Goal: Transaction & Acquisition: Book appointment/travel/reservation

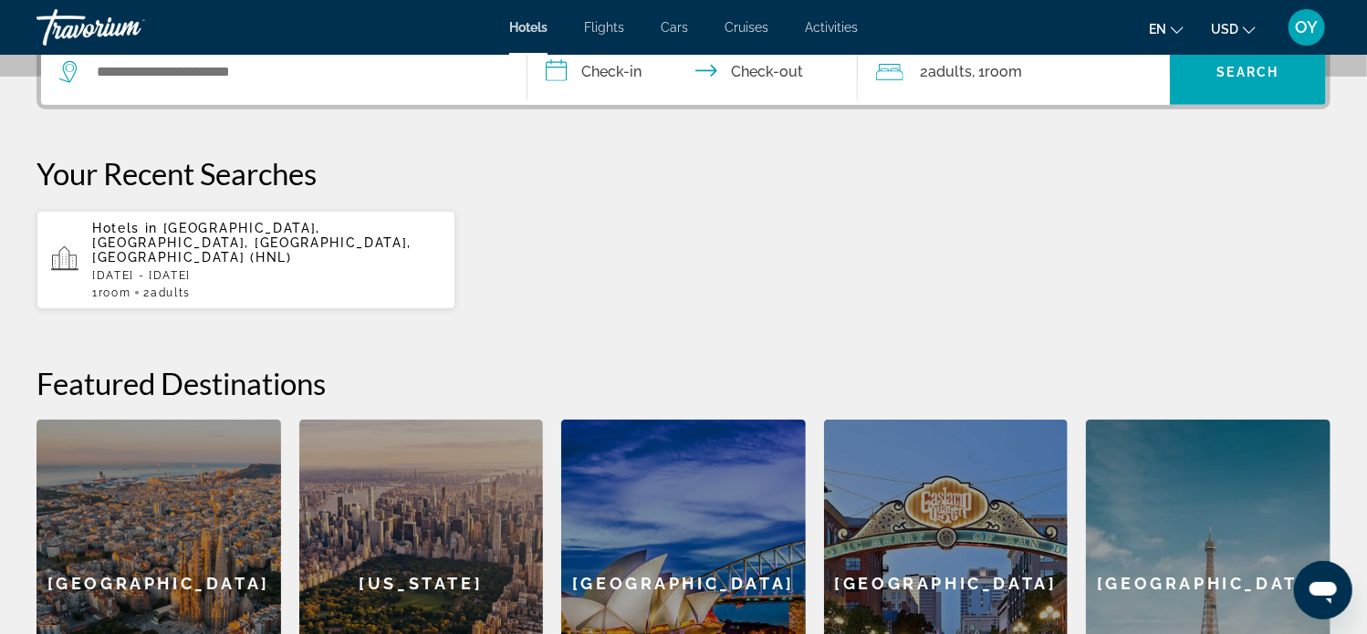
scroll to position [475, 0]
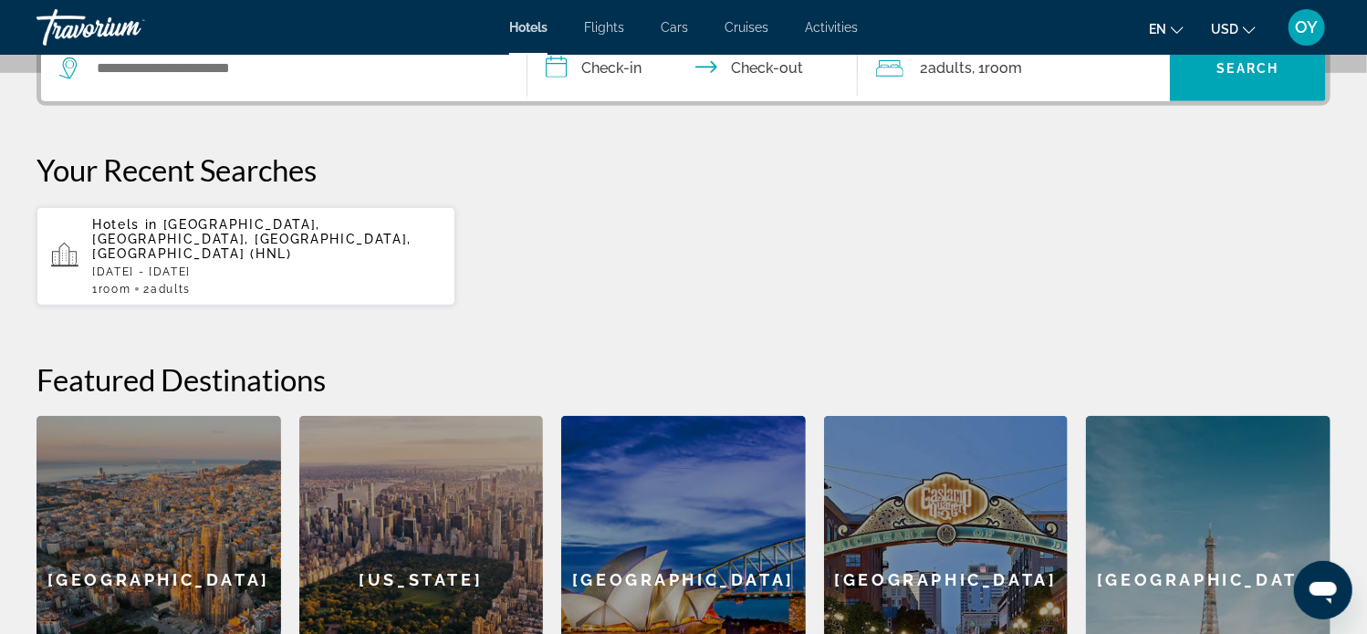
click at [1176, 32] on icon "Change language" at bounding box center [1177, 30] width 13 height 13
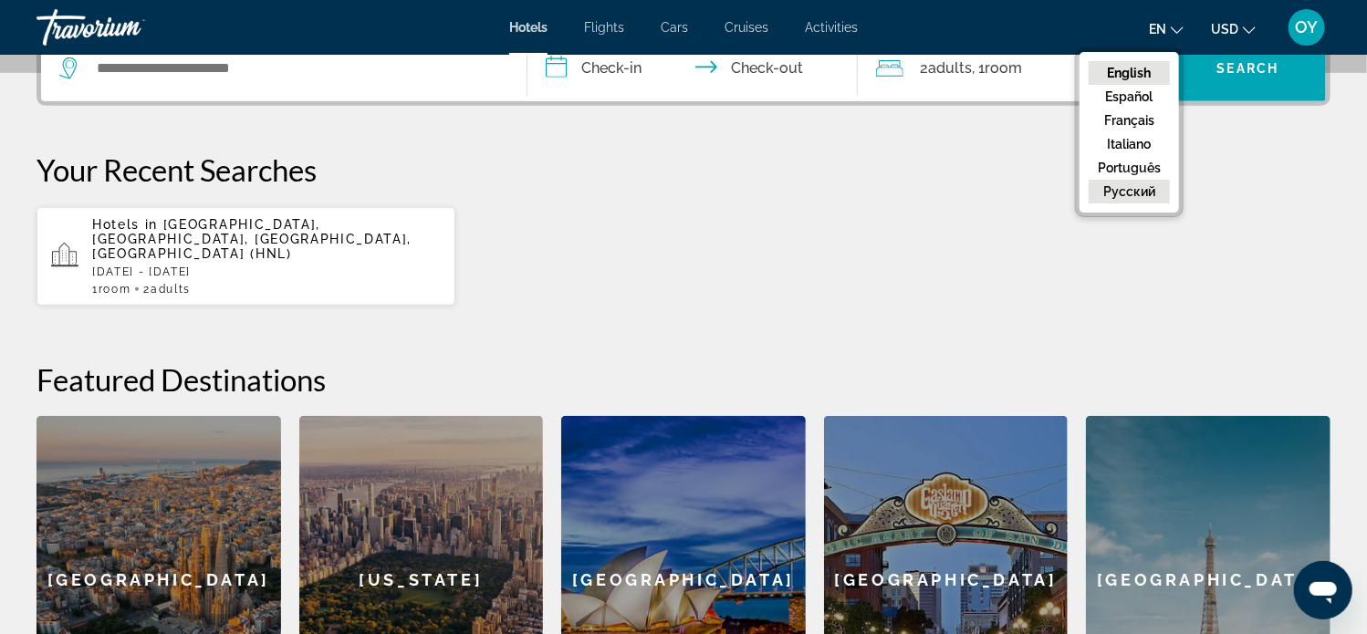
click at [1144, 193] on button "русский" at bounding box center [1129, 192] width 81 height 24
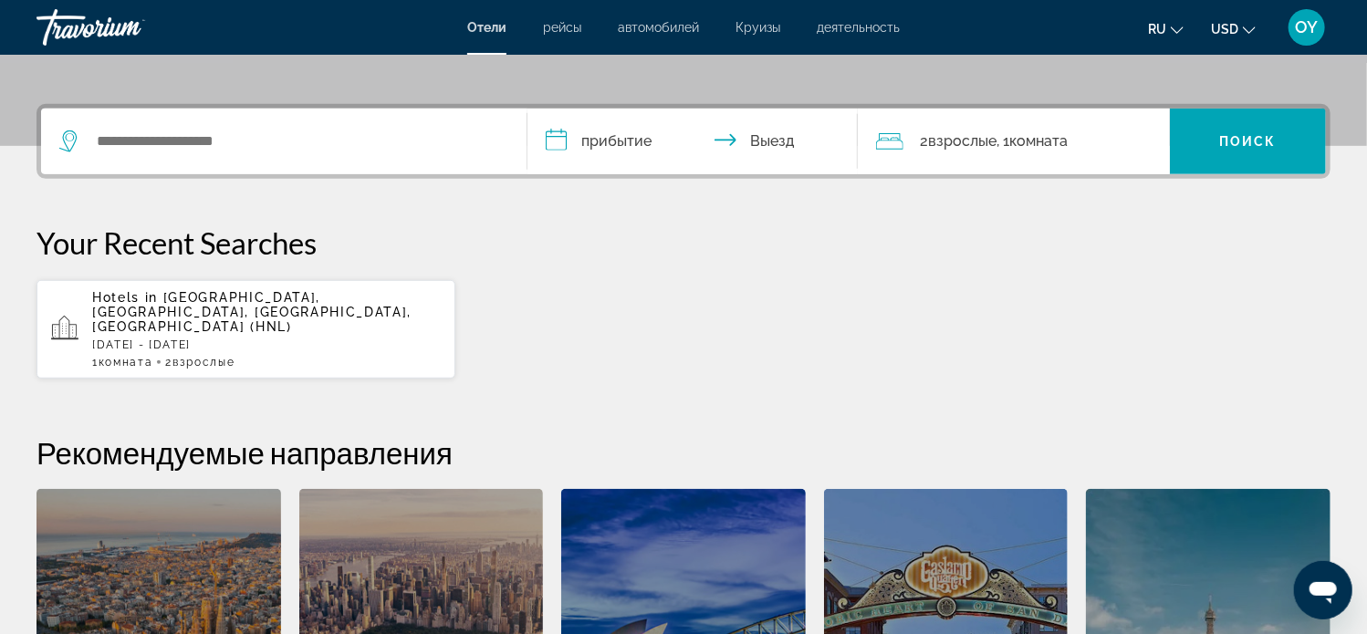
scroll to position [365, 0]
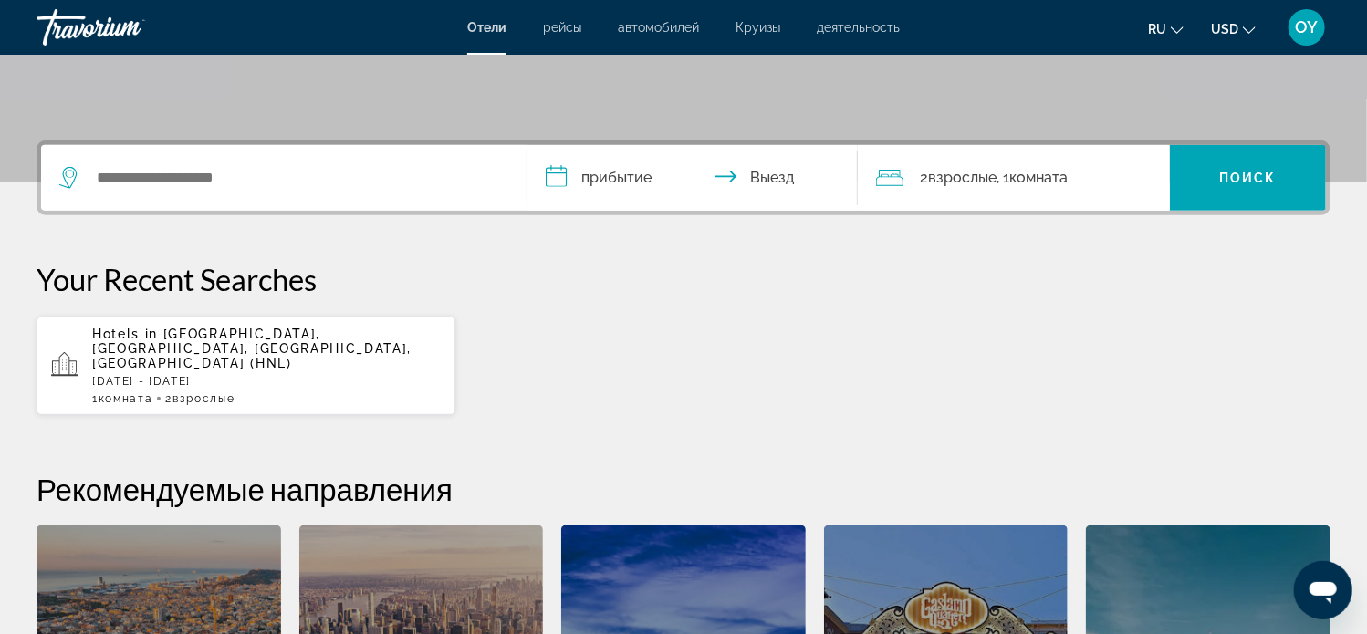
click at [628, 176] on input "**********" at bounding box center [696, 180] width 338 height 71
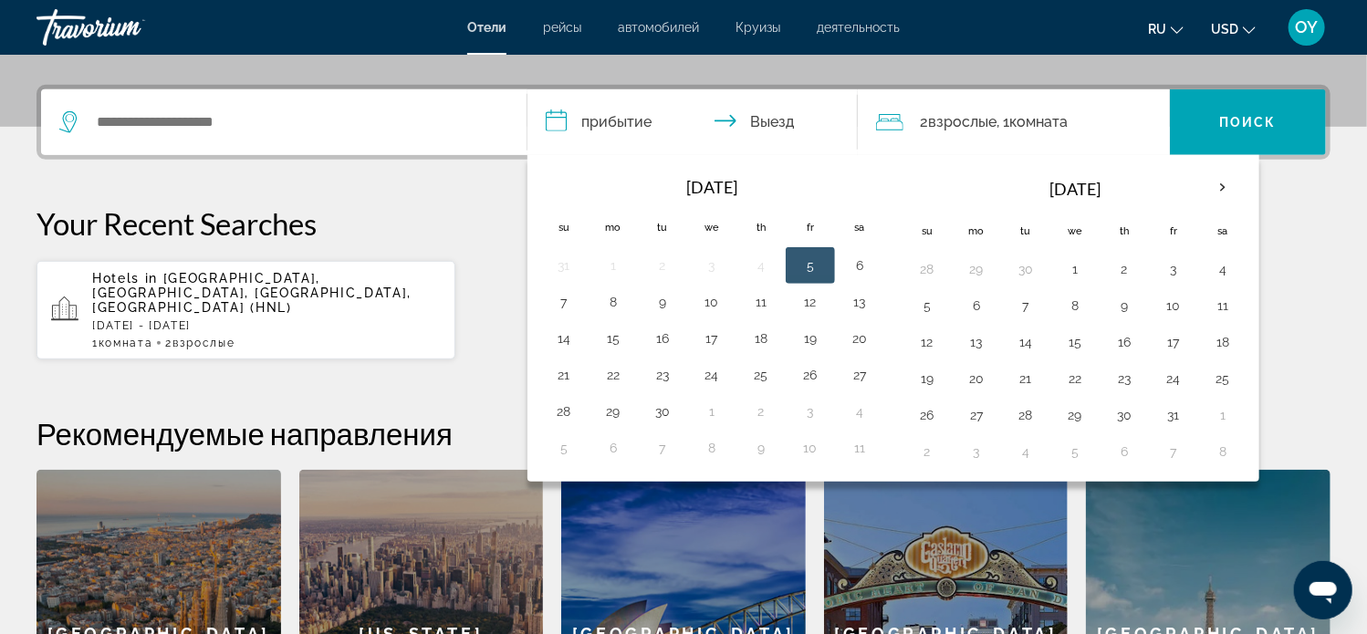
scroll to position [445, 0]
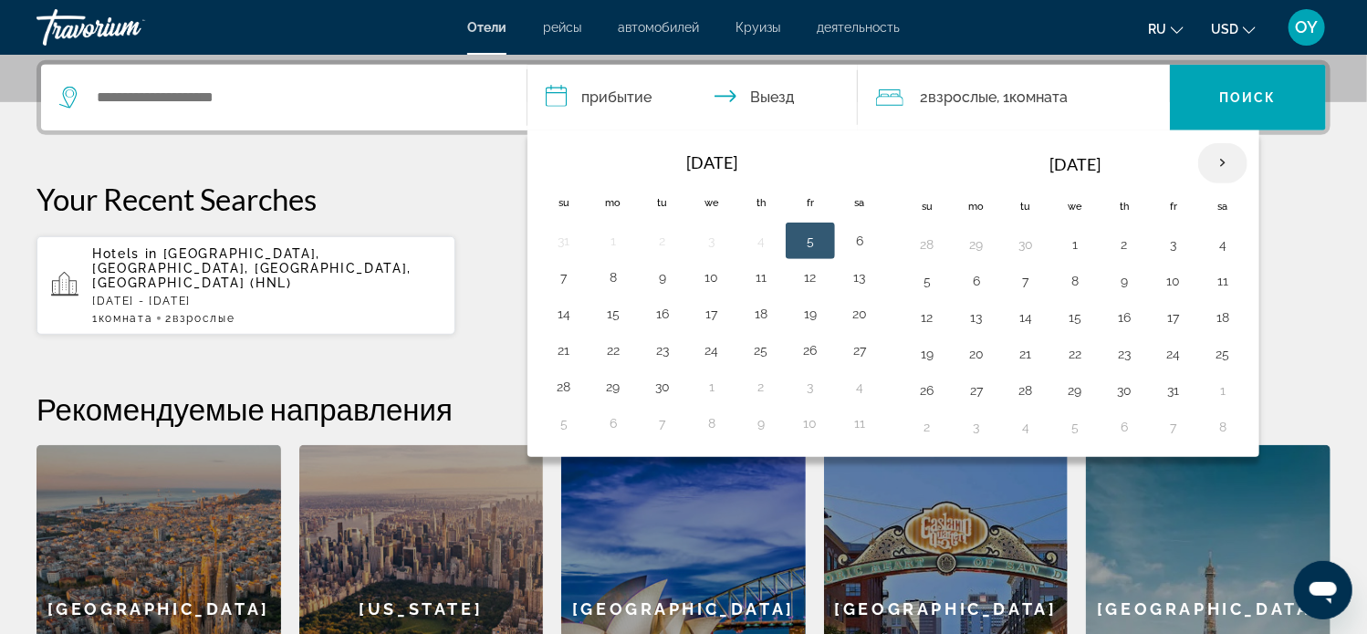
click at [1206, 159] on th "Next month" at bounding box center [1222, 163] width 49 height 40
click at [924, 276] on button "2" at bounding box center [927, 281] width 29 height 26
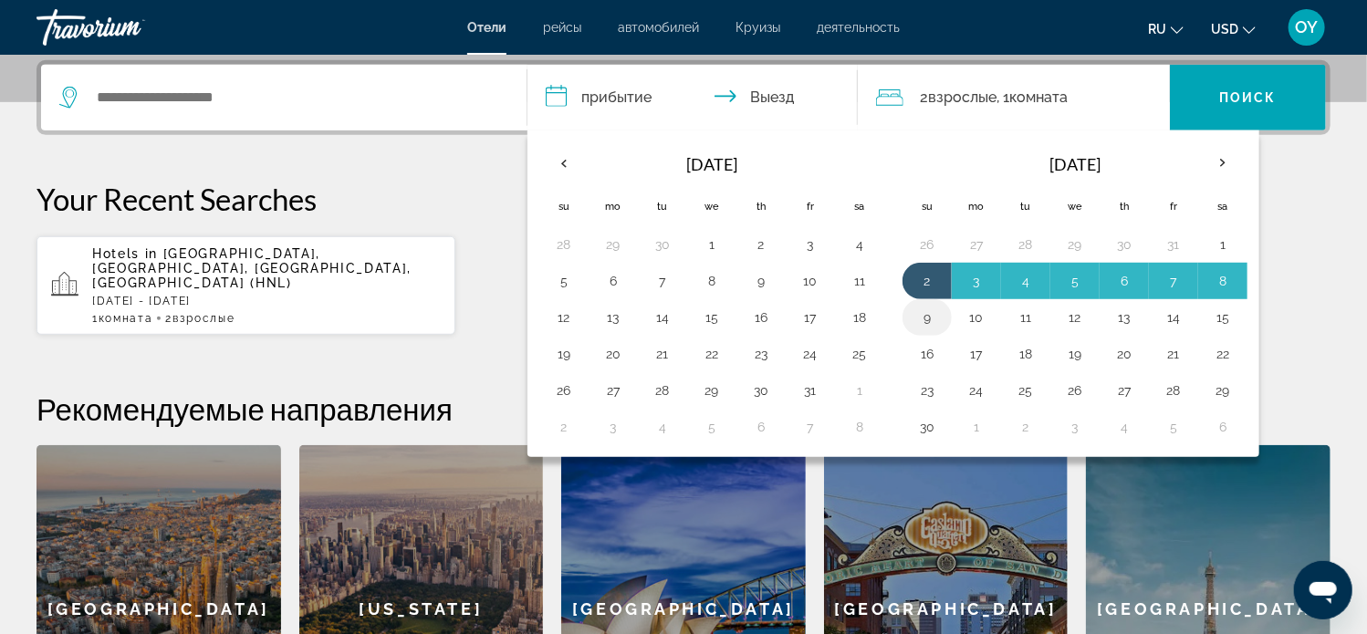
click at [927, 314] on button "9" at bounding box center [927, 318] width 29 height 26
type input "**********"
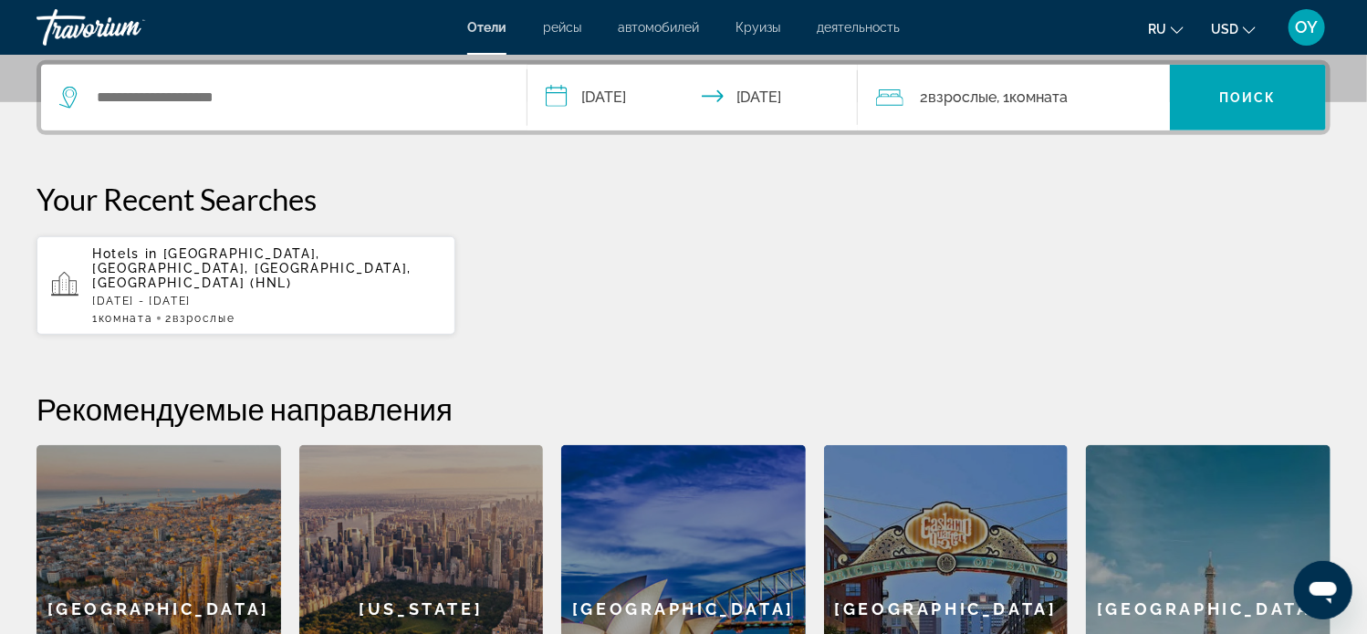
click at [942, 109] on span "2 Взрослый Взрослые" at bounding box center [958, 98] width 77 height 26
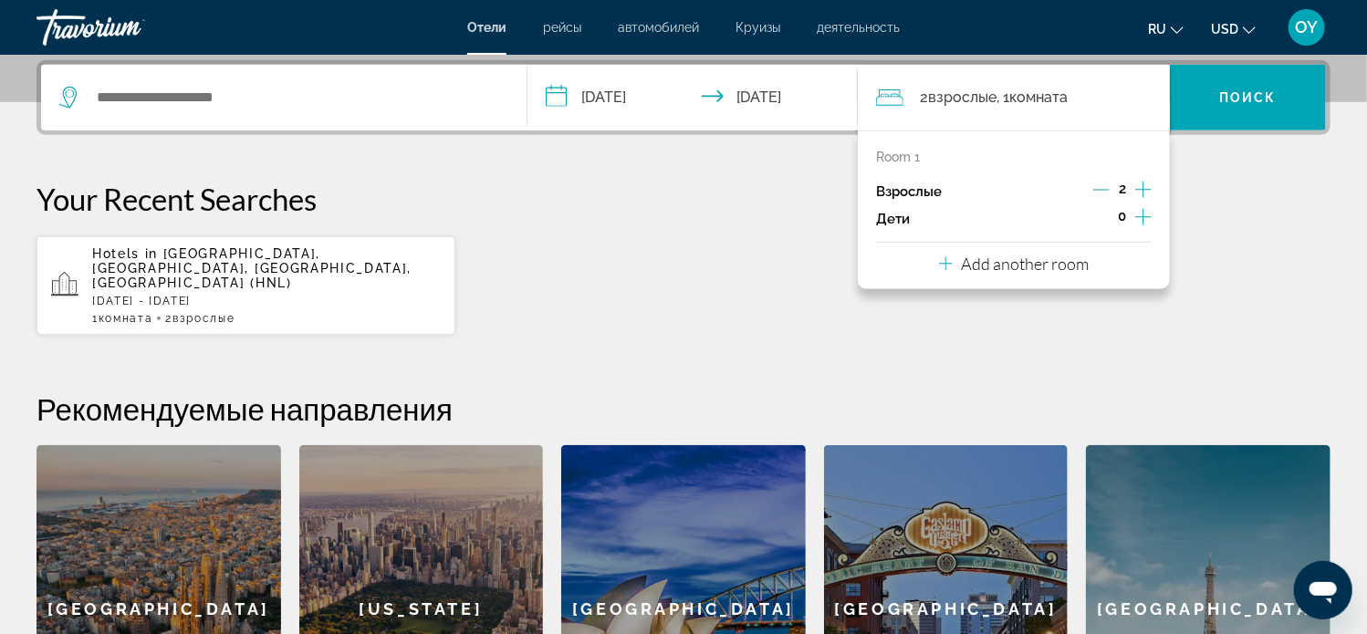
click at [1143, 216] on icon "Increment children" at bounding box center [1143, 217] width 16 height 22
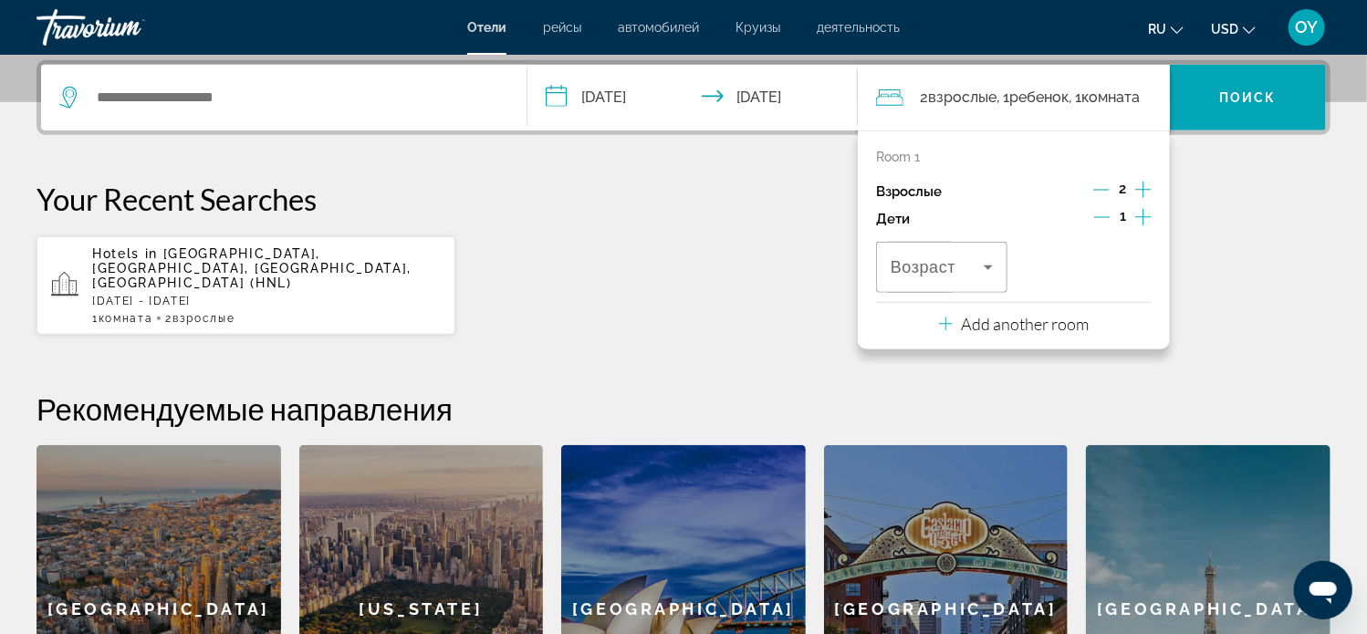
click at [1143, 216] on icon "Increment children" at bounding box center [1143, 217] width 16 height 22
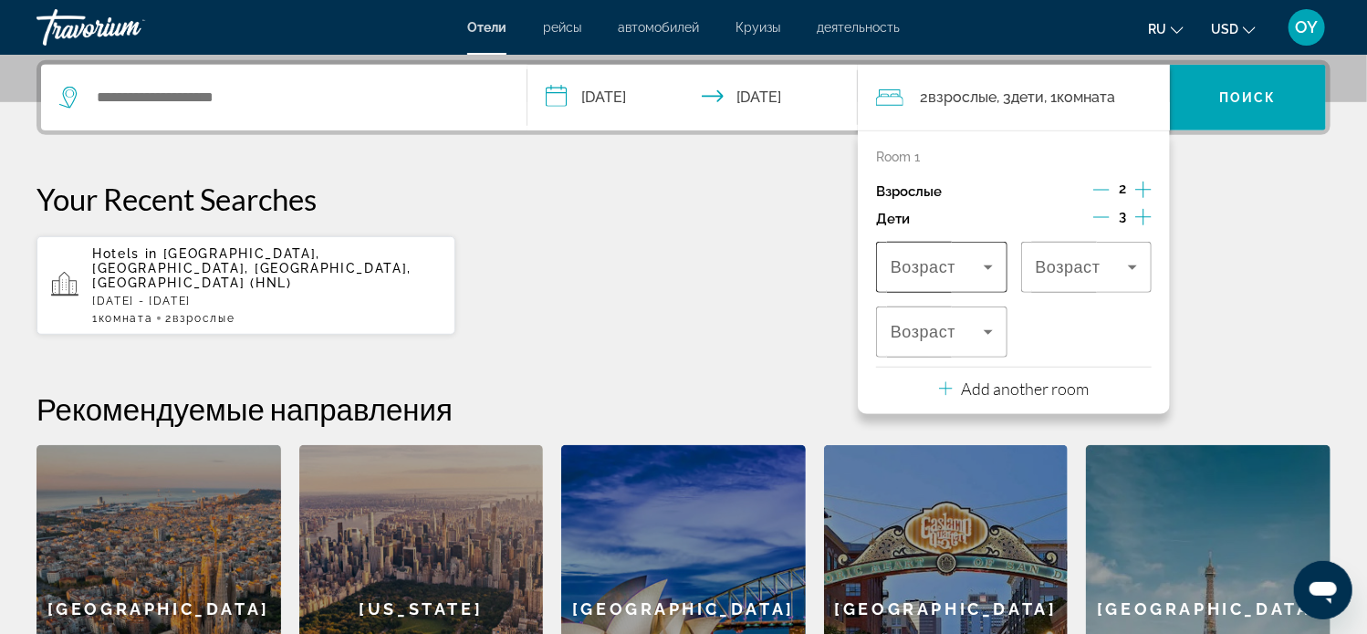
click at [975, 259] on span "Travelers: 2 adults, 3 children" at bounding box center [937, 267] width 93 height 22
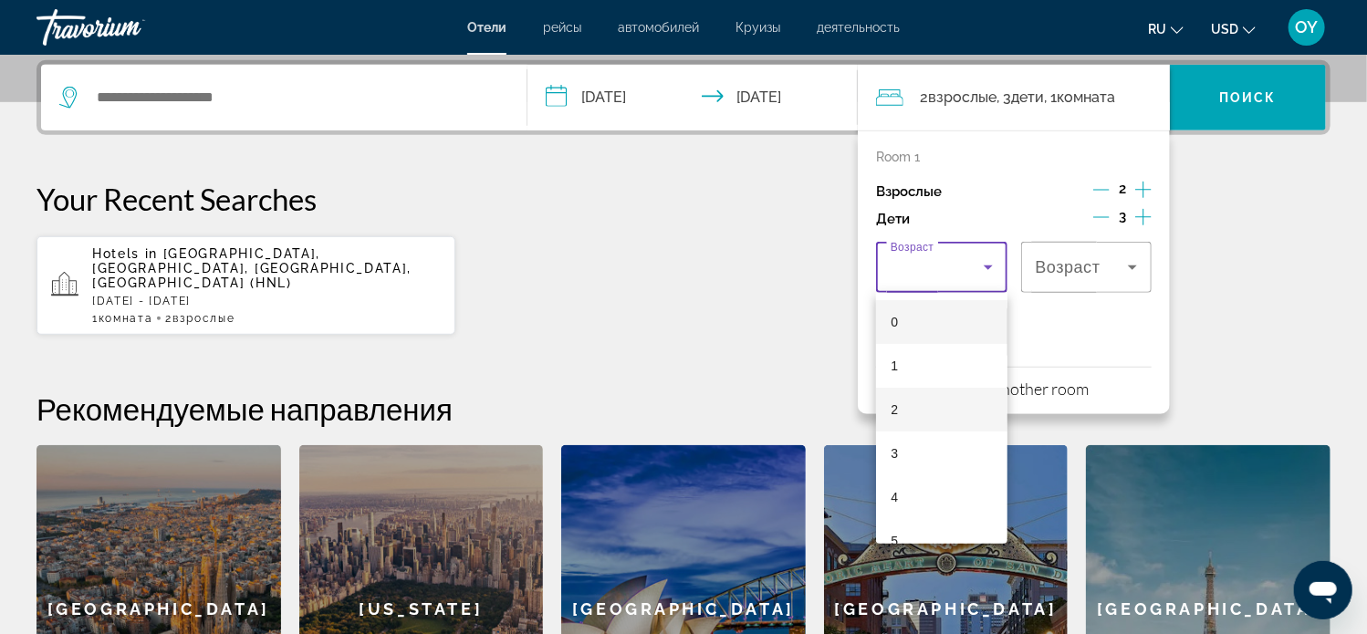
click at [958, 403] on mat-option "2" at bounding box center [941, 410] width 131 height 44
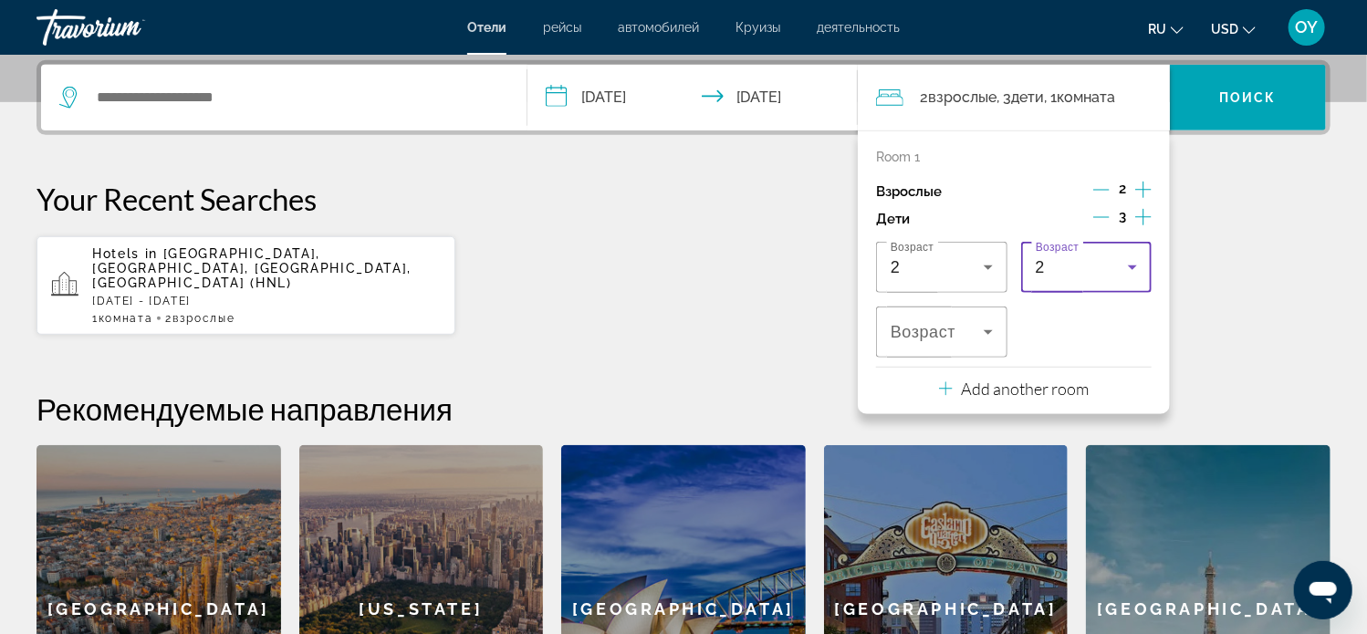
click at [1121, 265] on div "2" at bounding box center [1082, 267] width 93 height 22
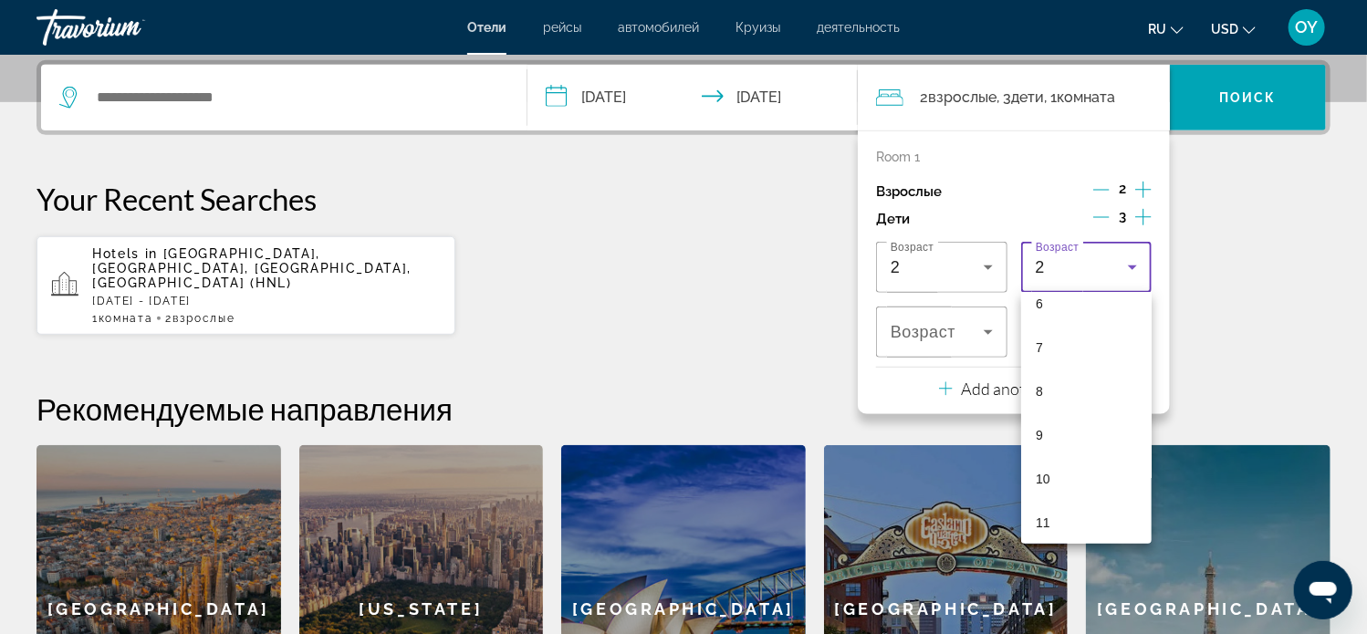
scroll to position [325, 0]
click at [1098, 518] on mat-option "12" at bounding box center [1086, 523] width 131 height 44
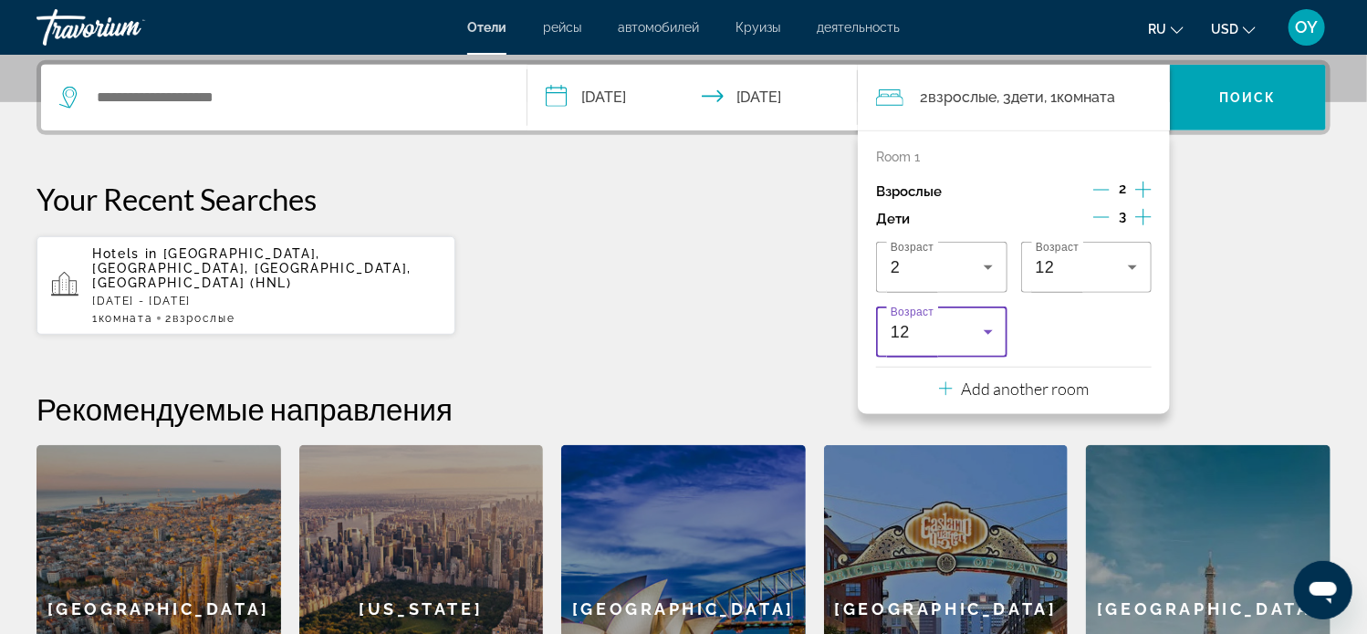
click at [983, 333] on icon "Travelers: 2 adults, 3 children" at bounding box center [988, 332] width 22 height 22
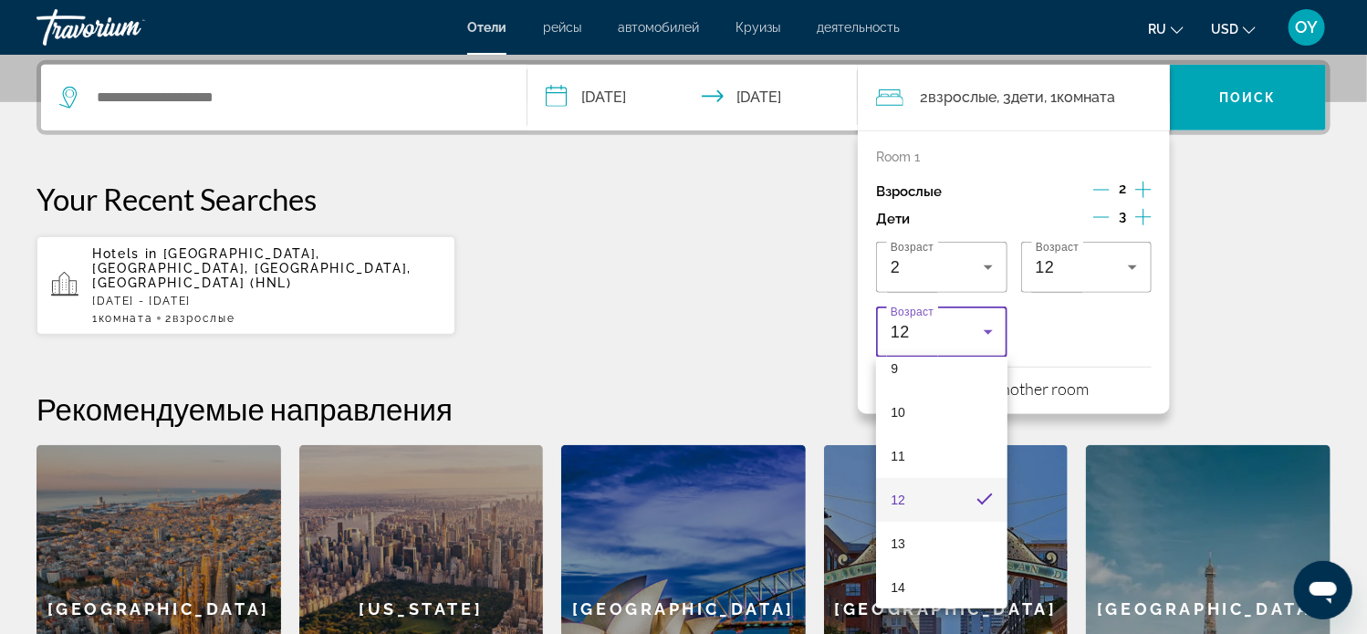
scroll to position [456, 0]
click at [956, 581] on mat-option "15" at bounding box center [941, 588] width 131 height 44
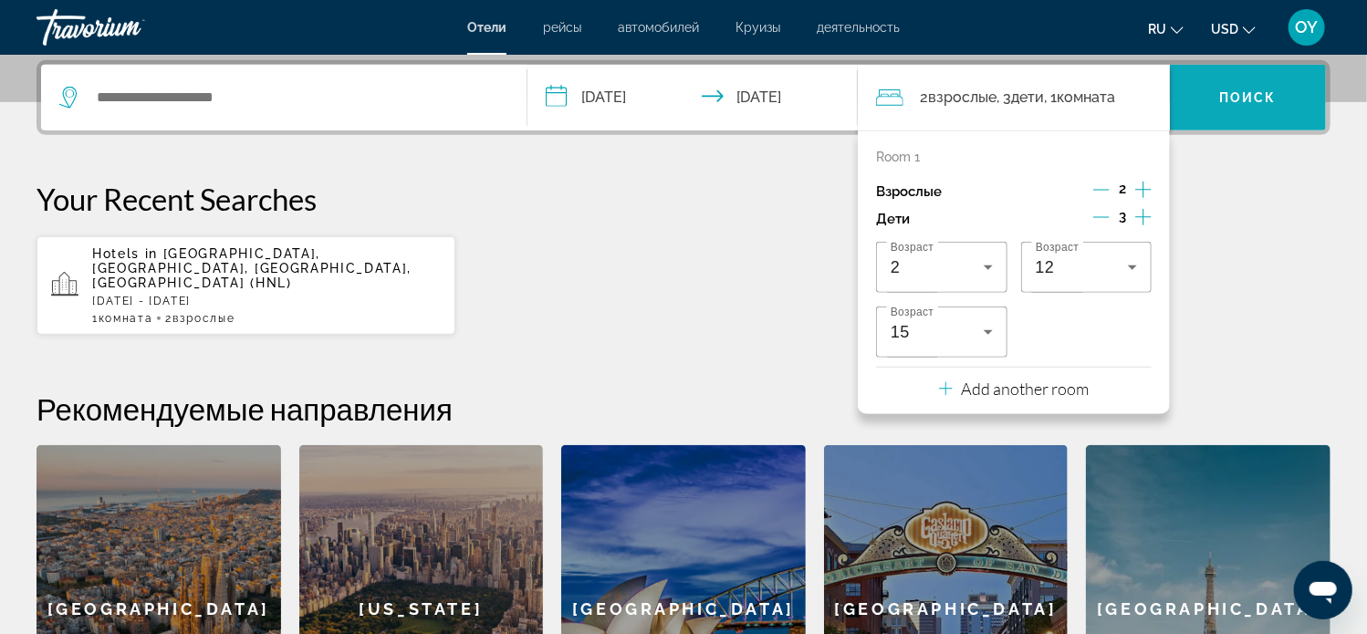
click at [1246, 82] on span "Search widget" at bounding box center [1248, 98] width 156 height 44
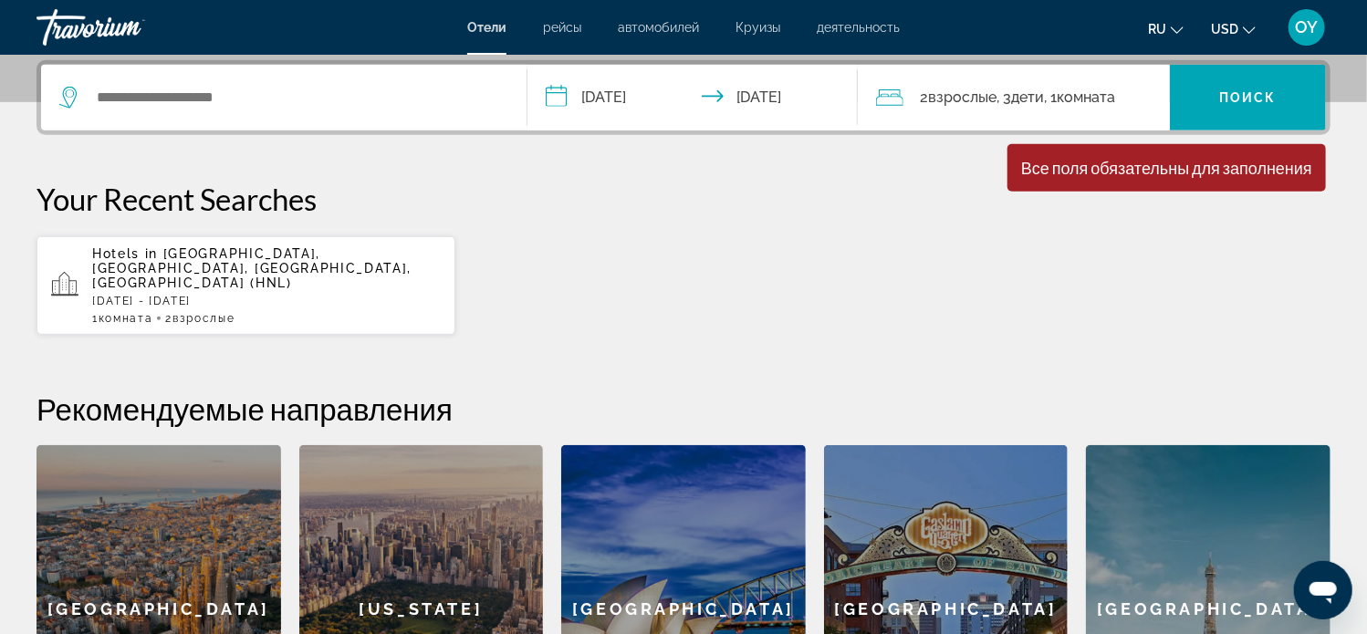
click at [340, 277] on div "Hotels in [GEOGRAPHIC_DATA], [GEOGRAPHIC_DATA], [GEOGRAPHIC_DATA], [GEOGRAPHIC_…" at bounding box center [266, 285] width 349 height 78
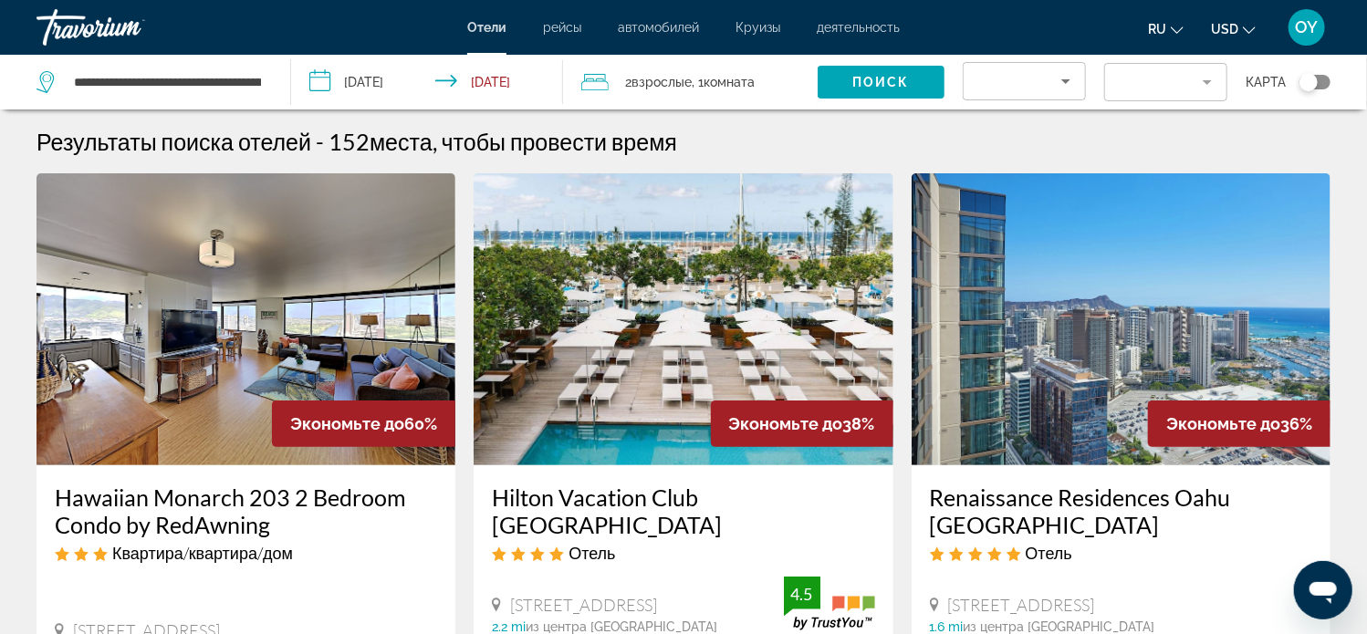
click at [1047, 80] on div "Sort by" at bounding box center [1019, 81] width 83 height 22
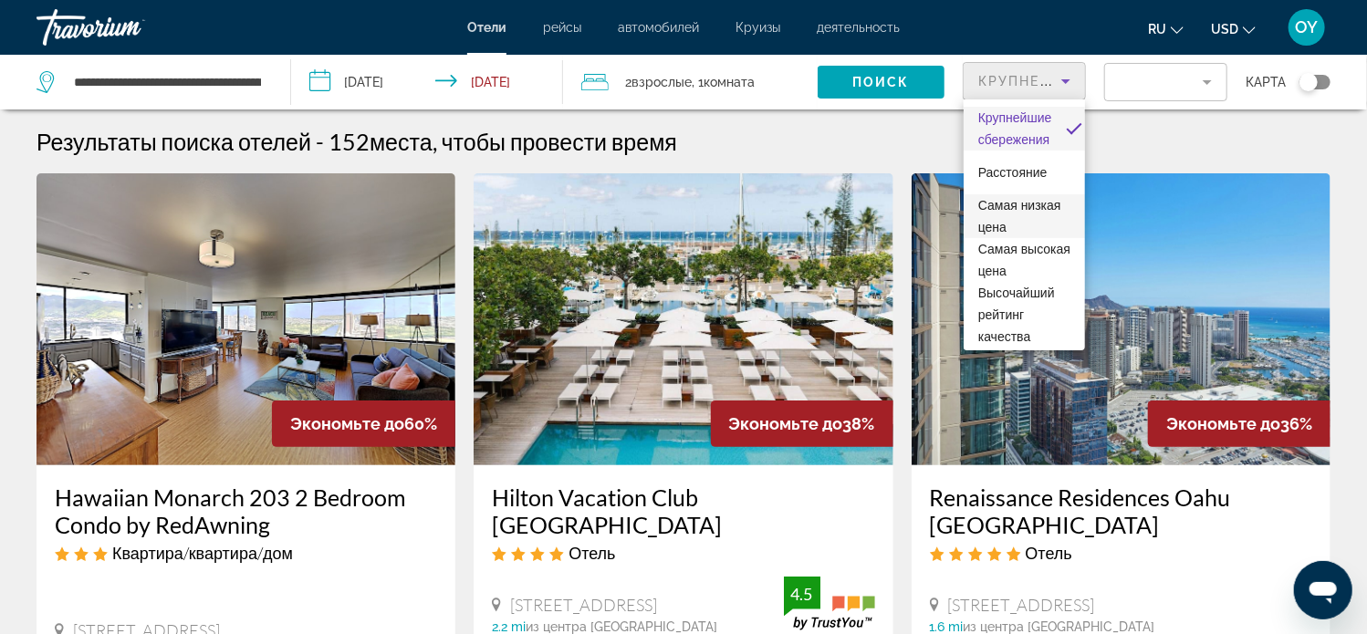
click at [1033, 210] on span "Самая низкая цена" at bounding box center [1019, 216] width 83 height 37
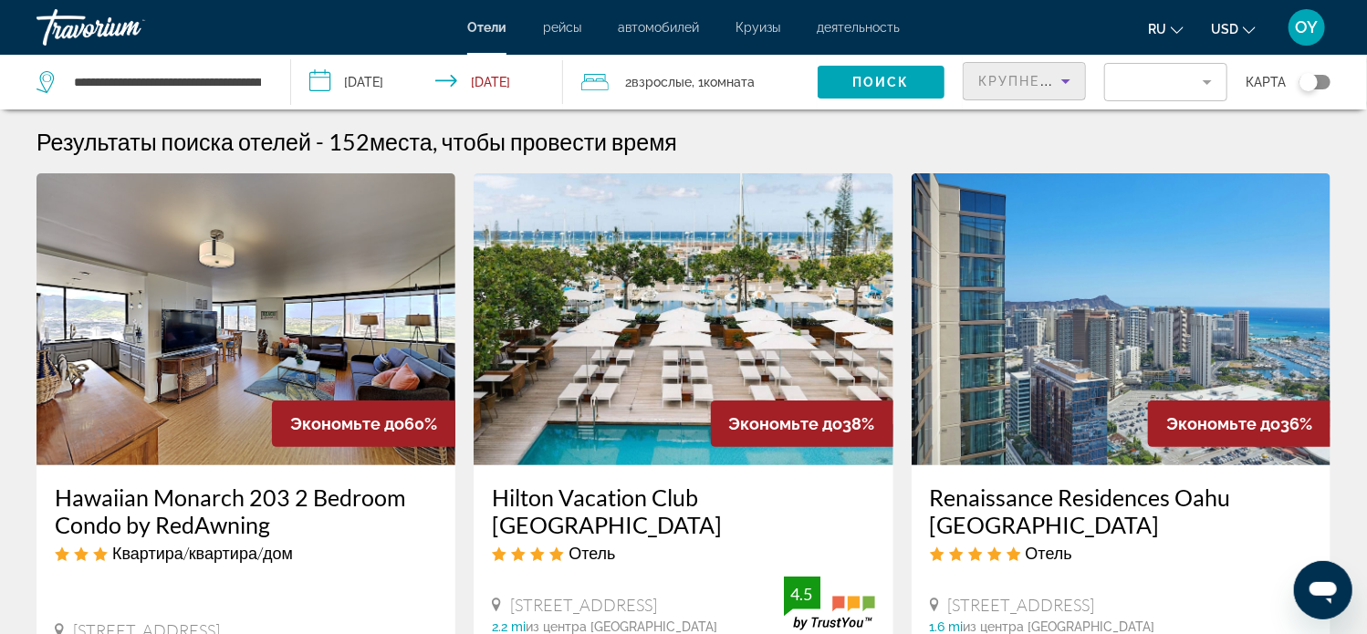
click at [1214, 85] on mat-form-field "Filter" at bounding box center [1165, 82] width 123 height 38
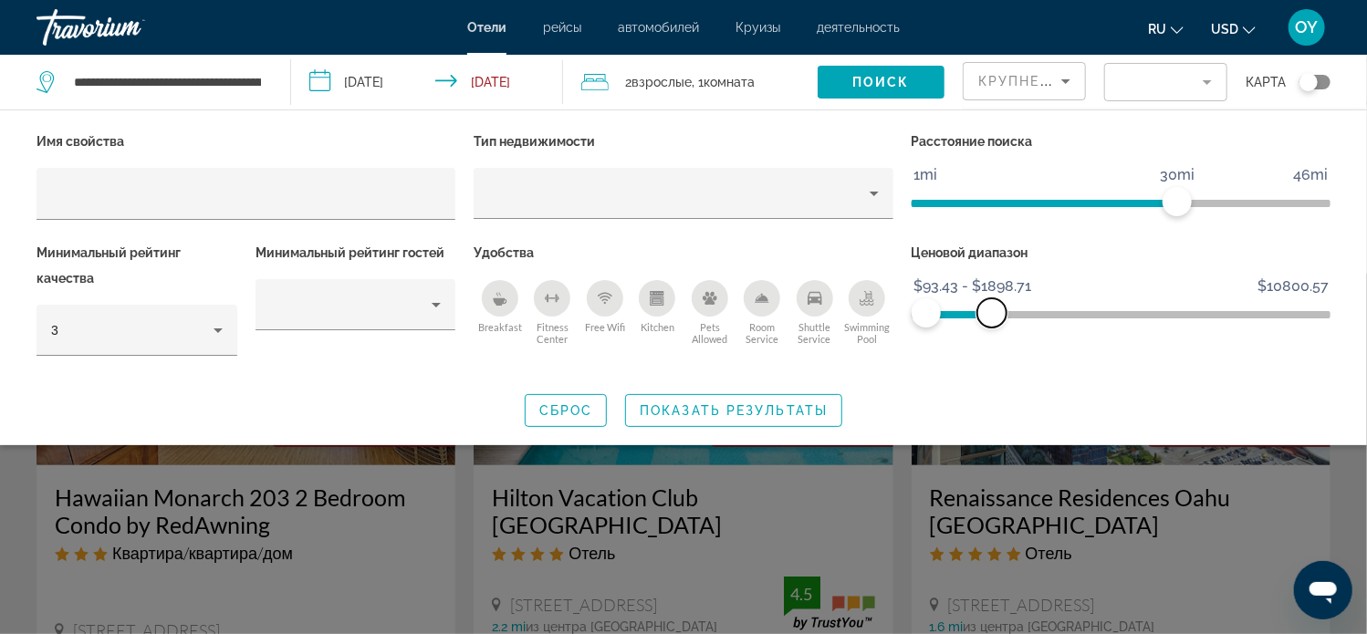
drag, startPoint x: 1308, startPoint y: 307, endPoint x: 992, endPoint y: 336, distance: 317.1
click at [992, 336] on div "Ценовой диапазон $93.43 $10800.57 $93.43 $1898.71 $93.43 - $1898.71" at bounding box center [1121, 308] width 437 height 136
click at [441, 304] on icon "Hotel Filters" at bounding box center [436, 305] width 22 height 22
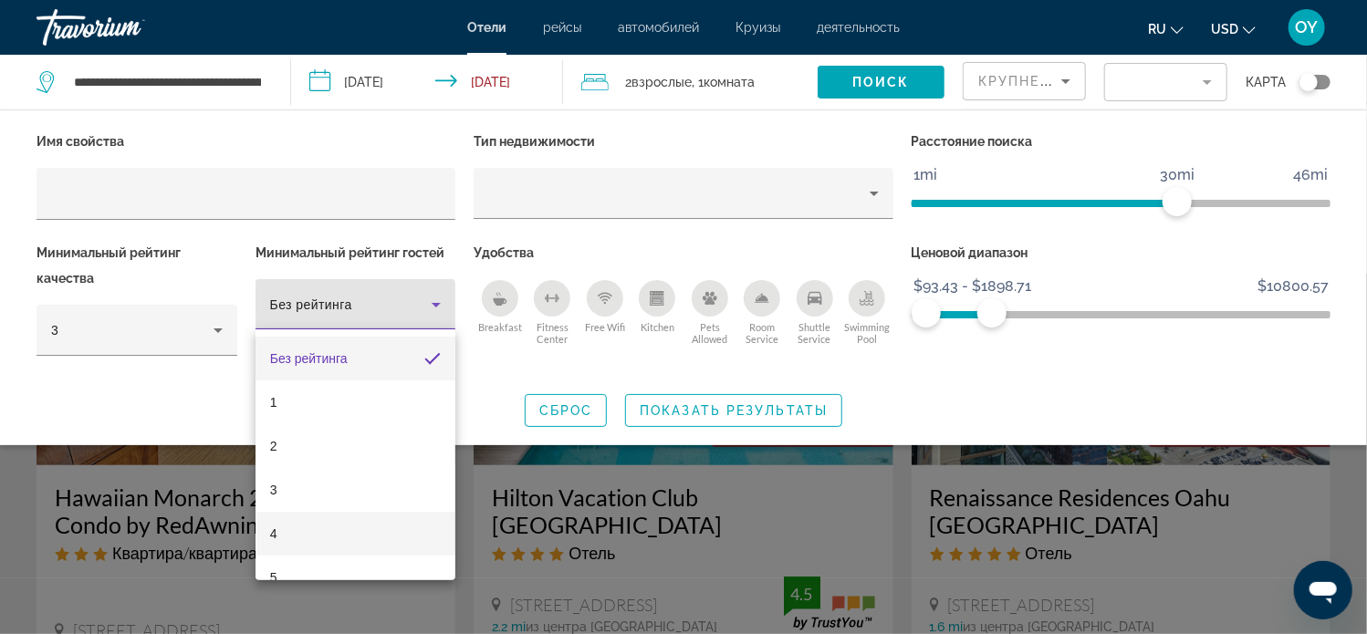
click at [363, 539] on mat-option "4" at bounding box center [356, 534] width 201 height 44
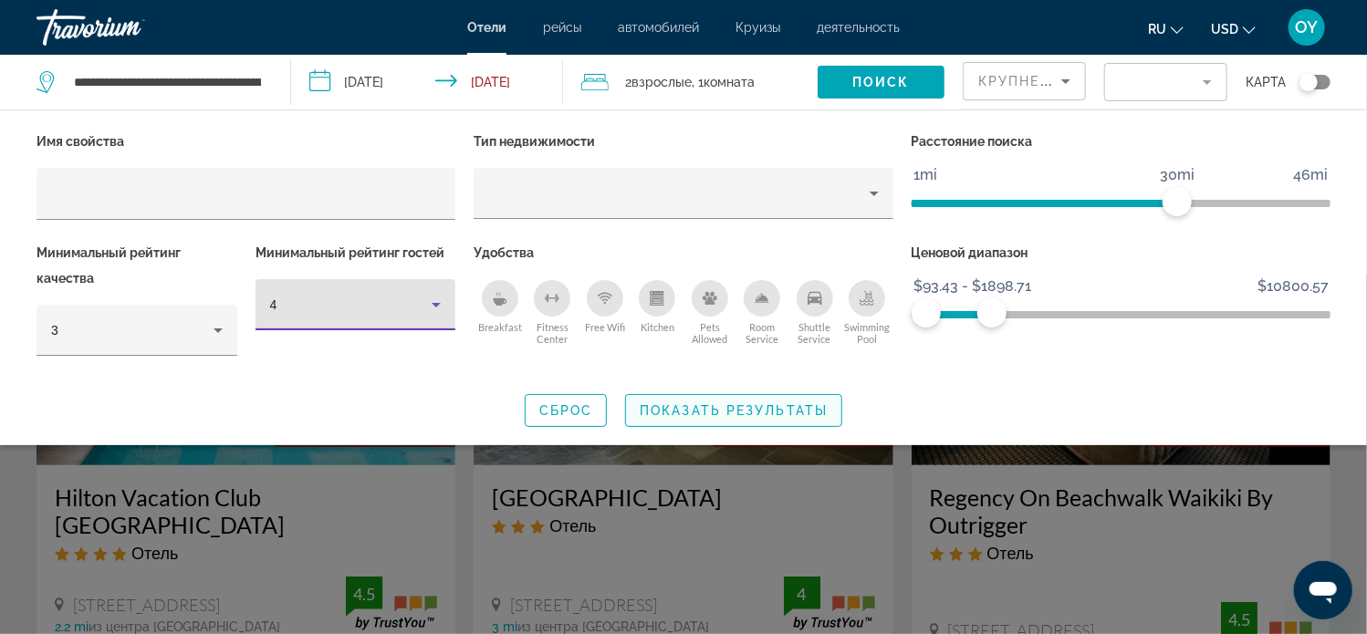
click at [707, 404] on span "Показать результаты" at bounding box center [734, 410] width 188 height 15
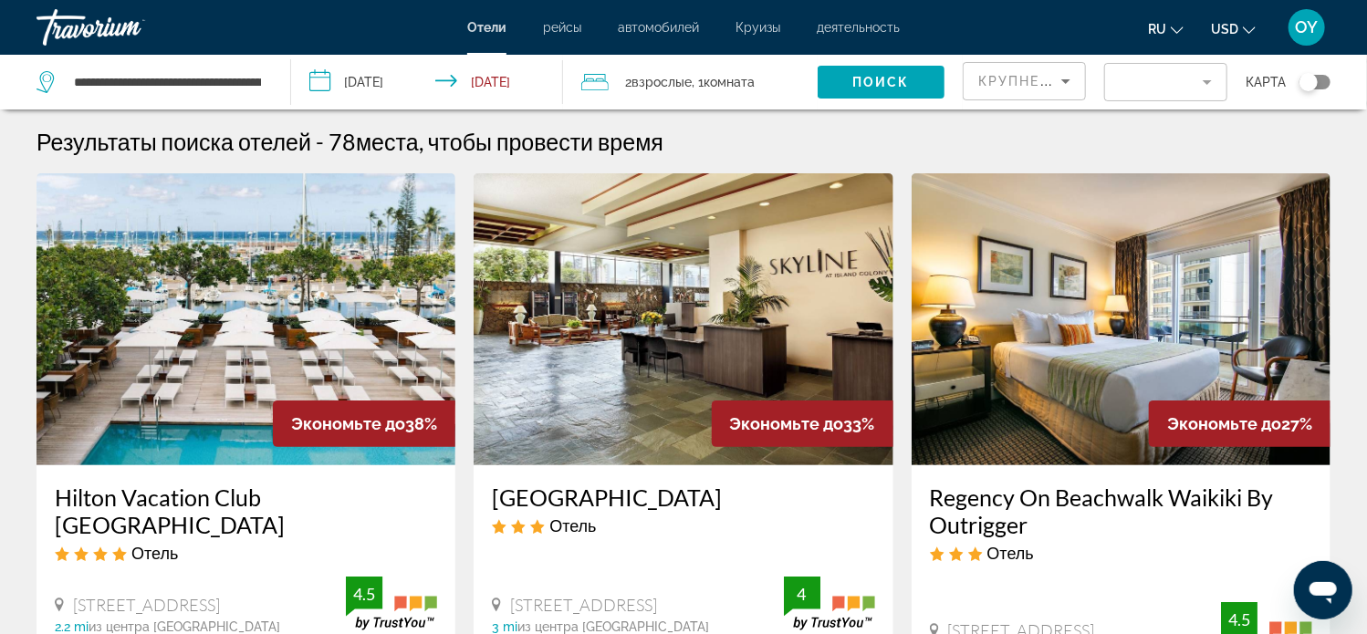
click at [1044, 78] on span "Крупнейшие сбережения" at bounding box center [1089, 81] width 222 height 15
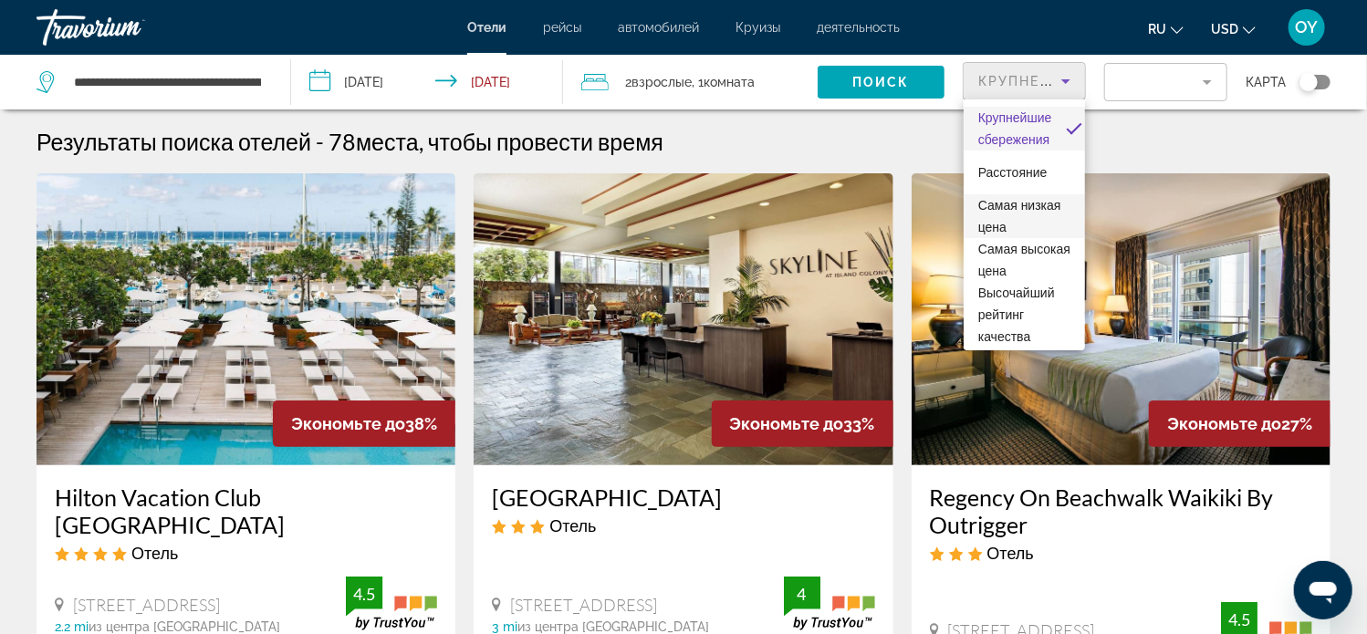
click at [1027, 206] on span "Самая низкая цена" at bounding box center [1019, 216] width 83 height 37
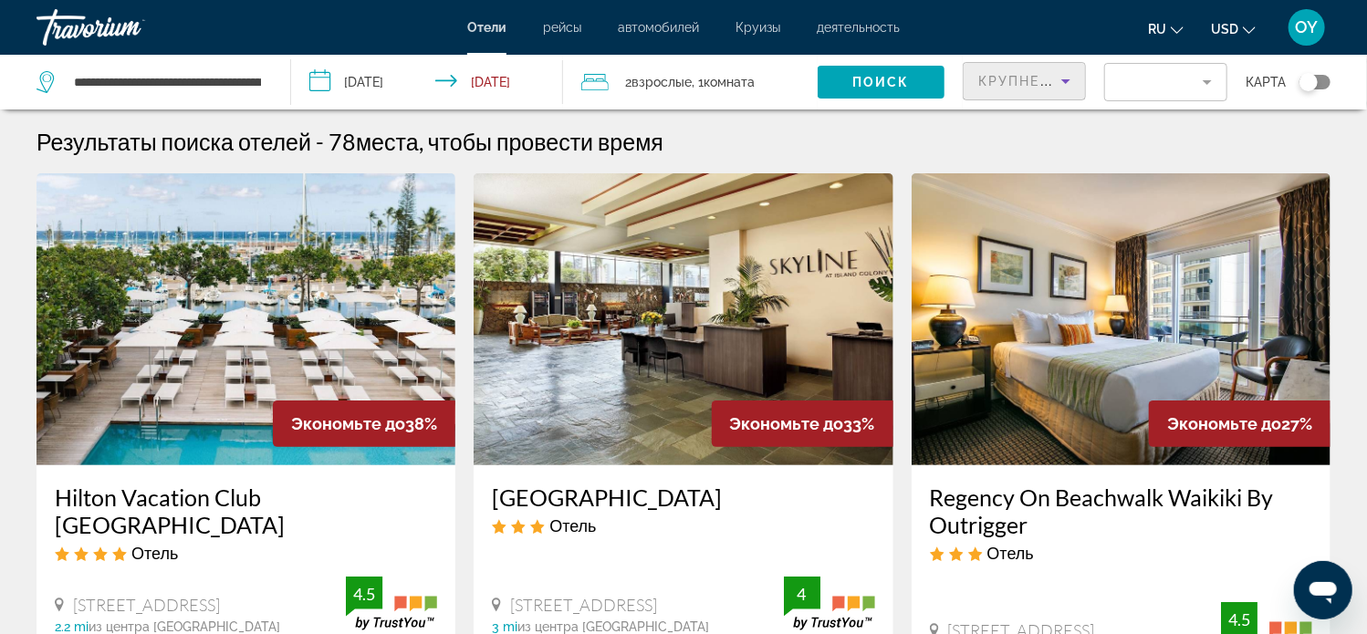
click at [1039, 89] on div "Крупнейшие сбережения" at bounding box center [1019, 81] width 83 height 22
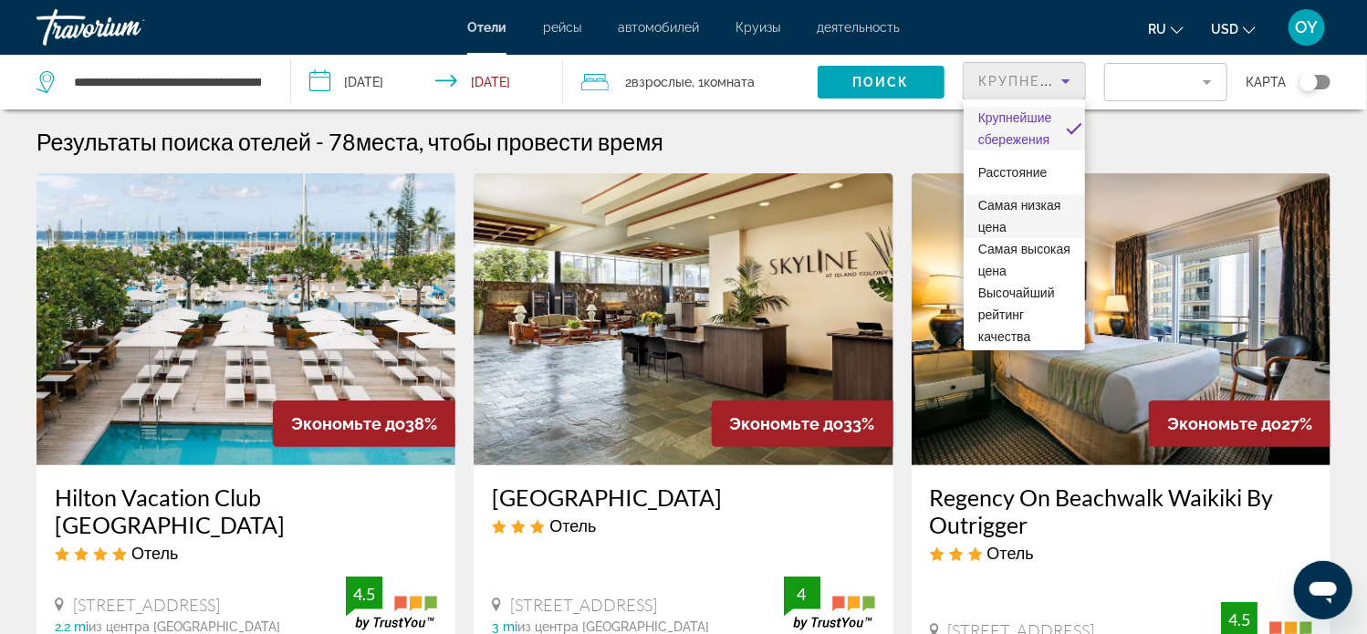
click at [1020, 219] on span "Самая низкая цена" at bounding box center [1024, 216] width 92 height 44
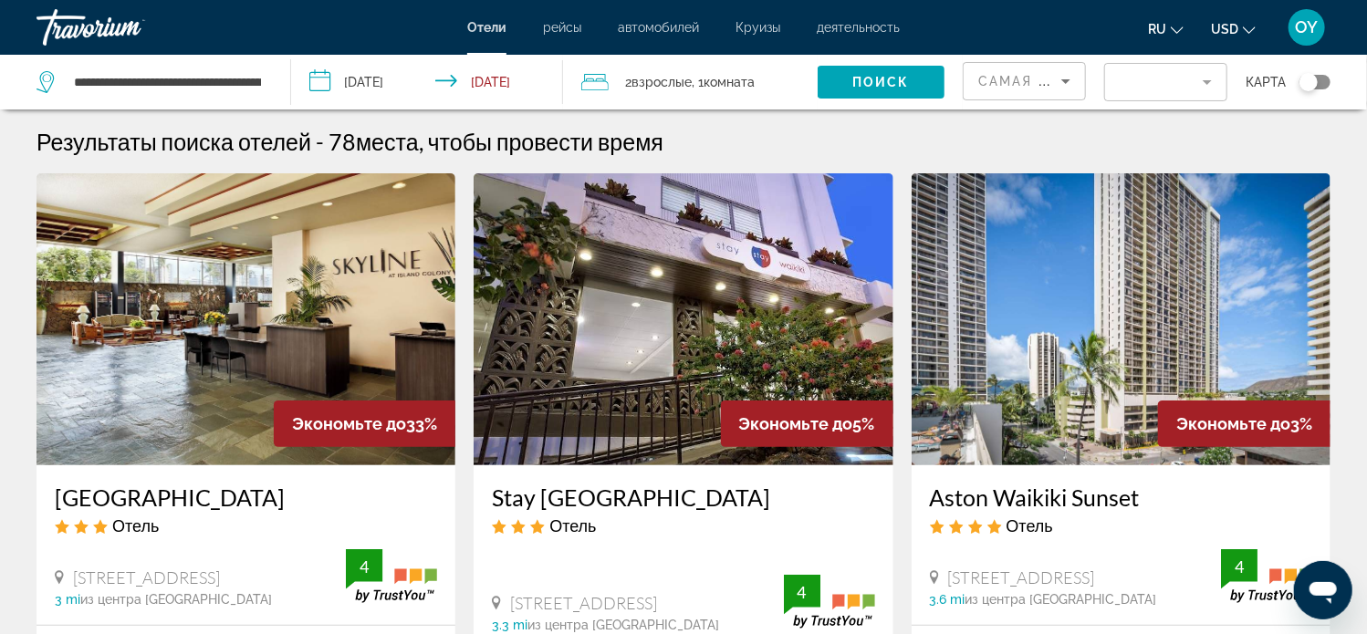
drag, startPoint x: 1271, startPoint y: 118, endPoint x: 1311, endPoint y: 126, distance: 40.1
click at [778, 74] on div "2 Взрослый Взрослые , 1 Комната номера" at bounding box center [699, 82] width 236 height 26
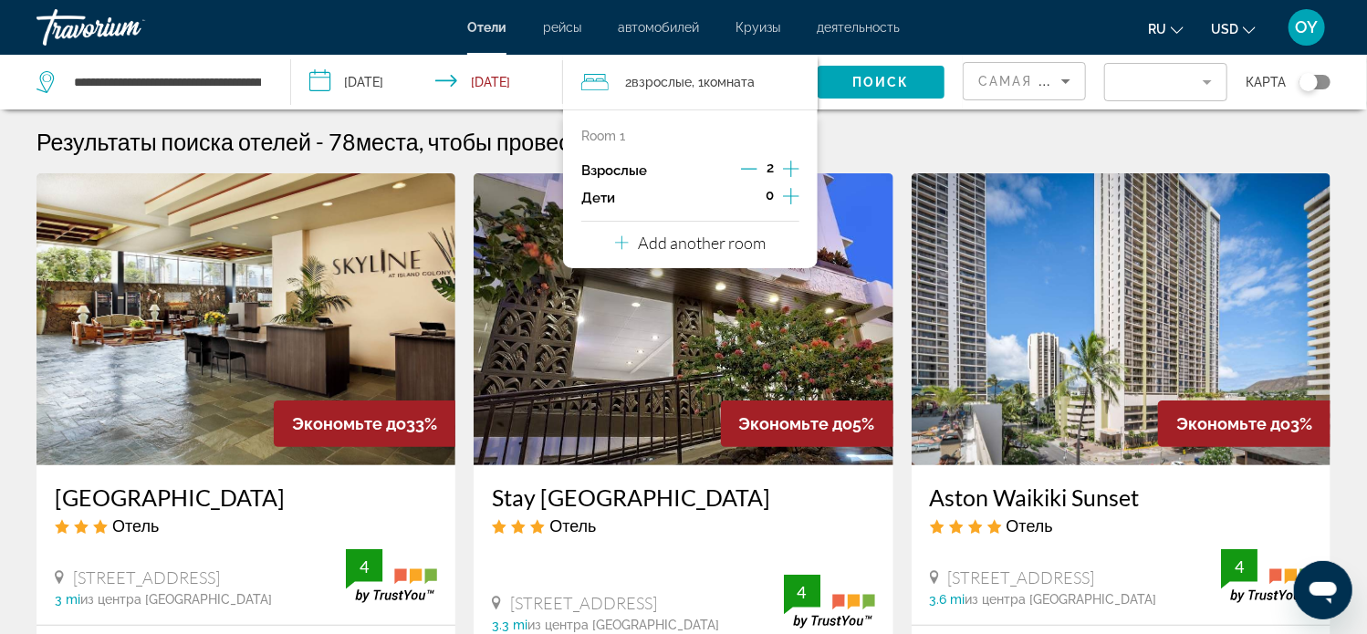
click at [778, 74] on div "2 Взрослый Взрослые , 1 Комната номера" at bounding box center [699, 82] width 236 height 26
click at [861, 195] on img "Main content" at bounding box center [683, 319] width 419 height 292
